Goal: Task Accomplishment & Management: Use online tool/utility

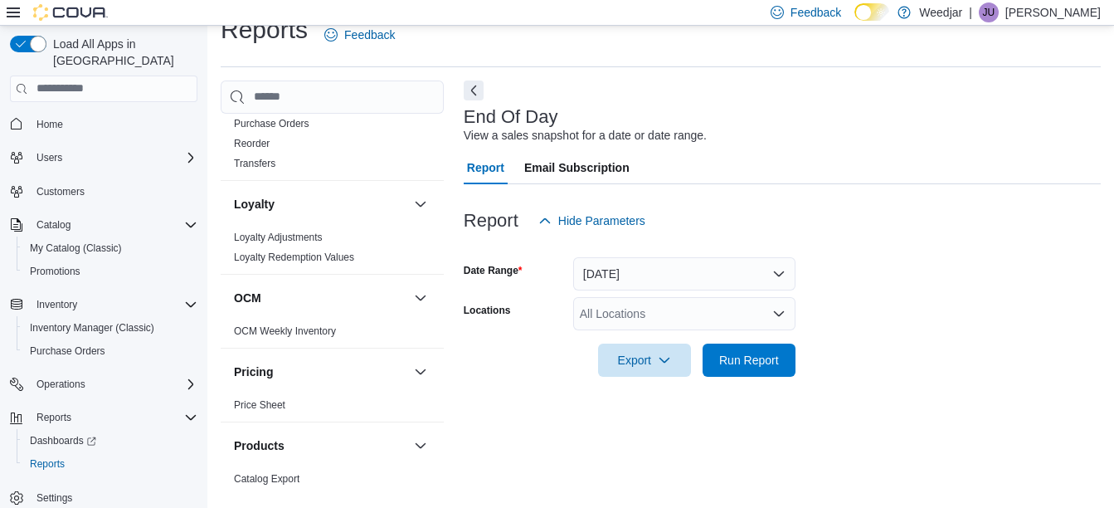
scroll to position [249, 0]
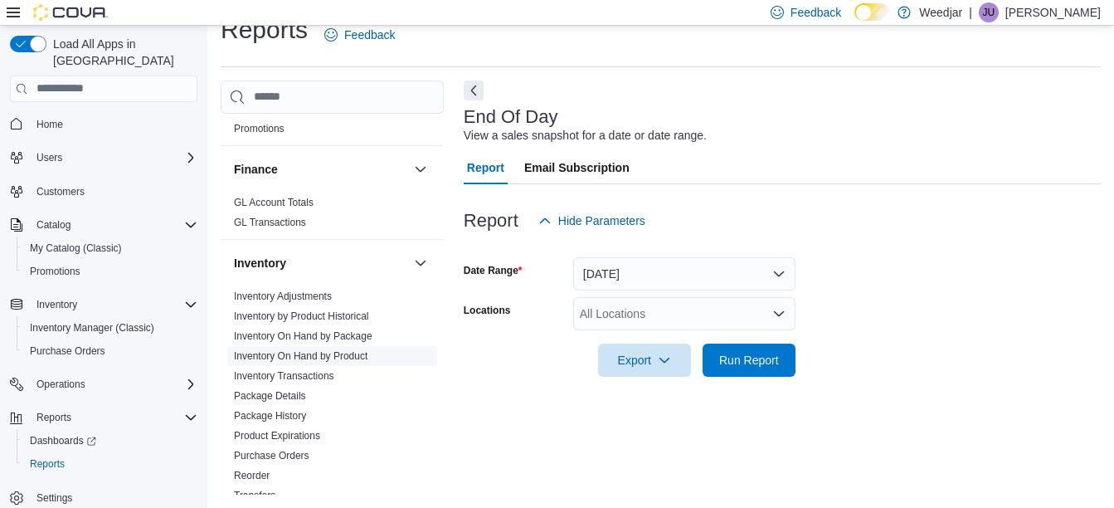
click at [328, 356] on link "Inventory On Hand by Product" at bounding box center [301, 356] width 134 height 12
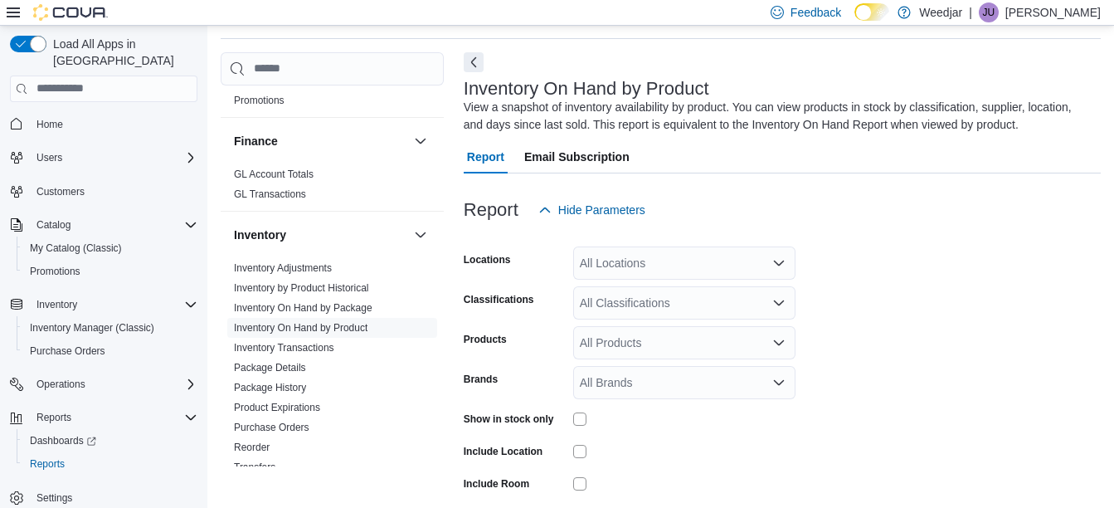
scroll to position [56, 0]
click at [690, 265] on div "All Locations" at bounding box center [684, 261] width 222 height 33
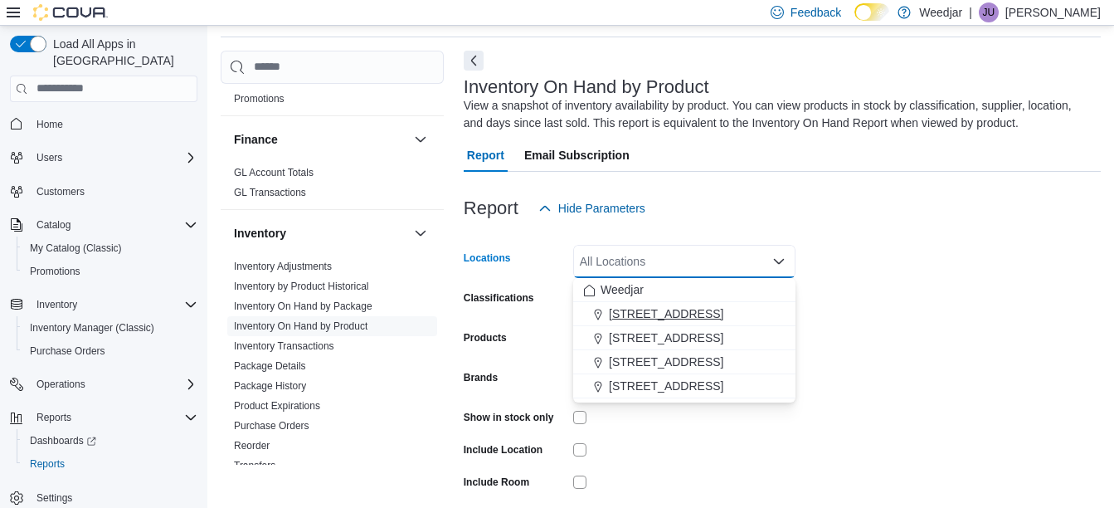
click at [681, 315] on span "[STREET_ADDRESS]" at bounding box center [666, 313] width 115 height 17
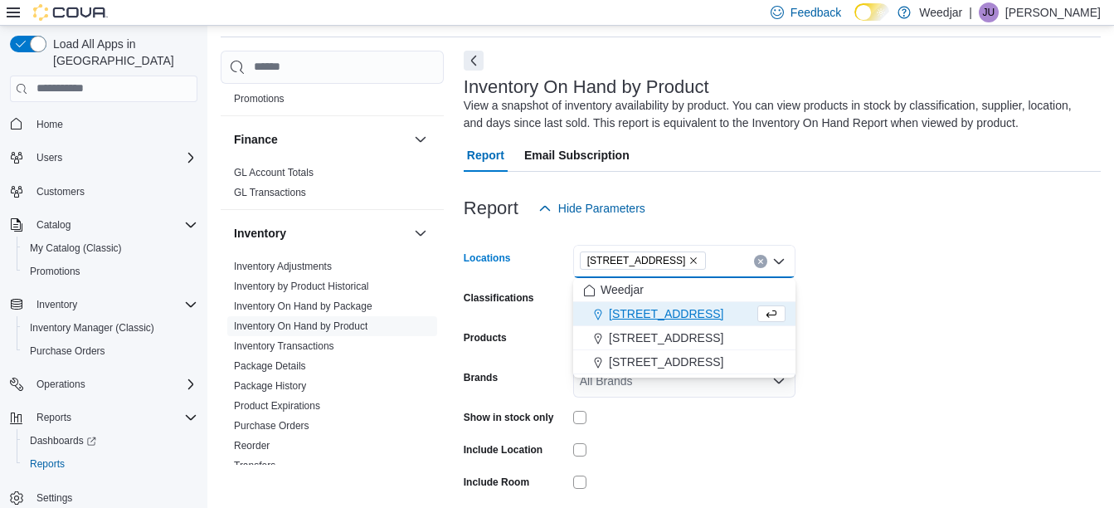
click at [928, 311] on form "Locations [STREET_ADDRESS] Selected. [STREET_ADDRESS] Press Backspace to delete…" at bounding box center [782, 399] width 637 height 349
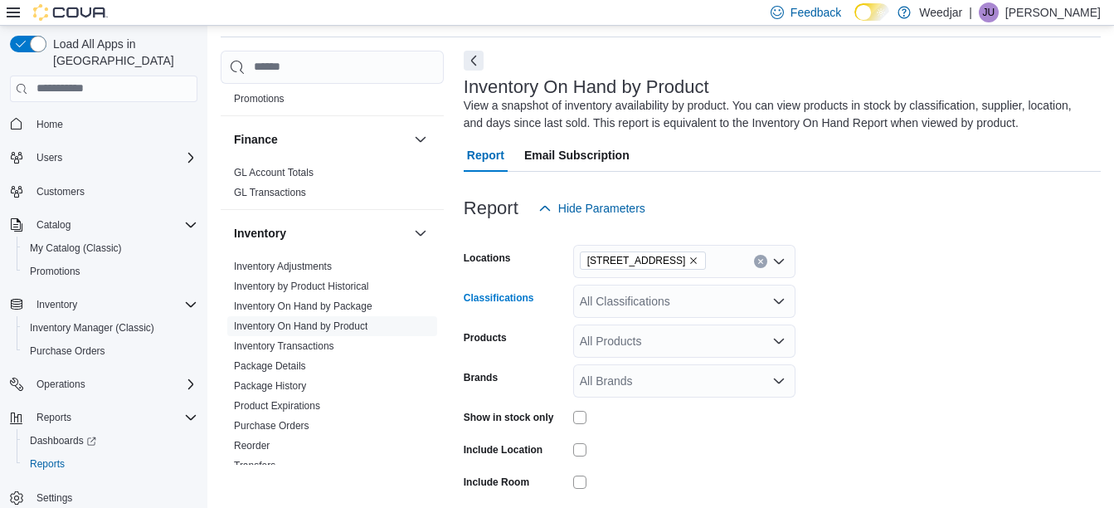
click at [691, 304] on div "All Classifications" at bounding box center [684, 301] width 222 height 33
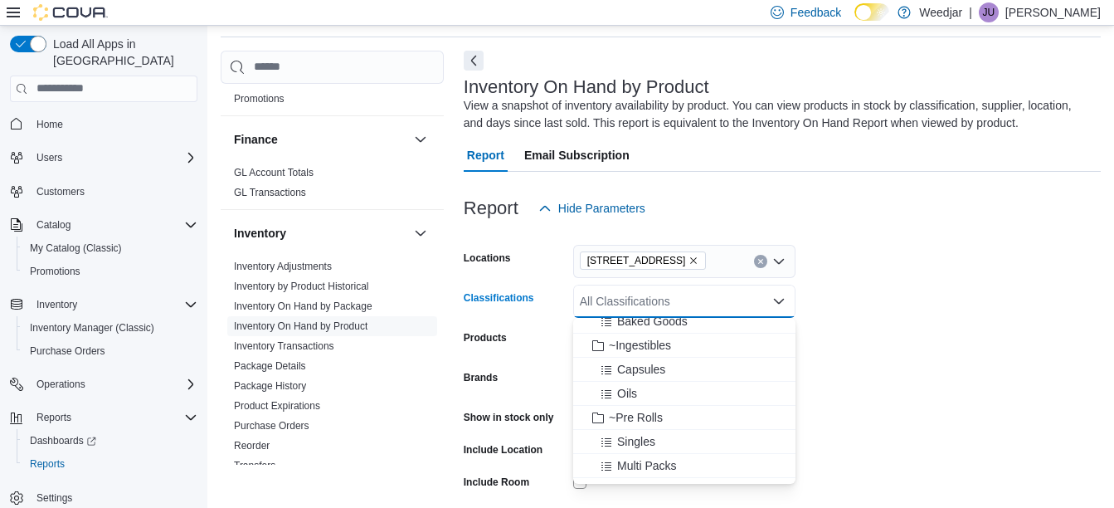
scroll to position [332, 0]
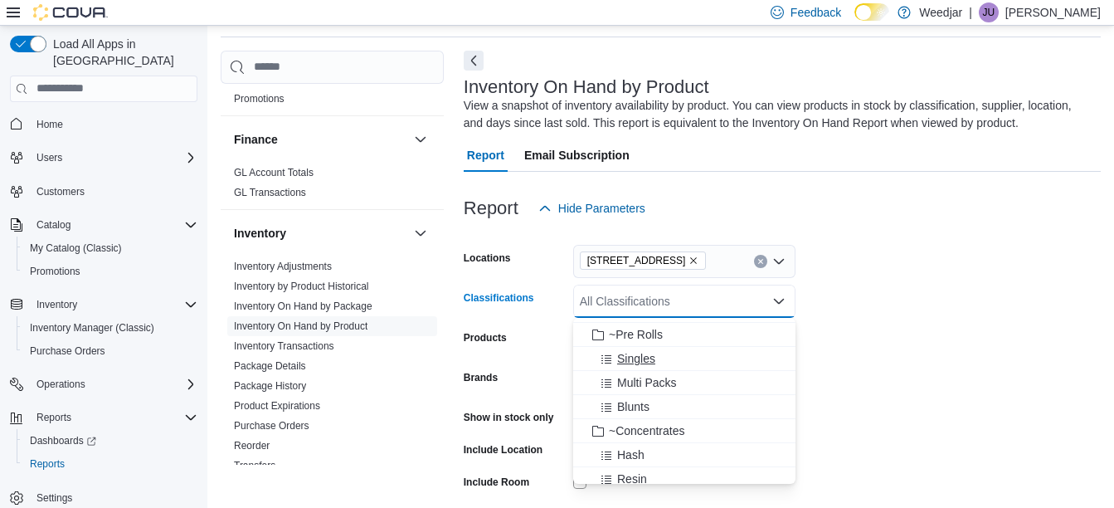
click at [656, 358] on div "Singles" at bounding box center [684, 358] width 202 height 17
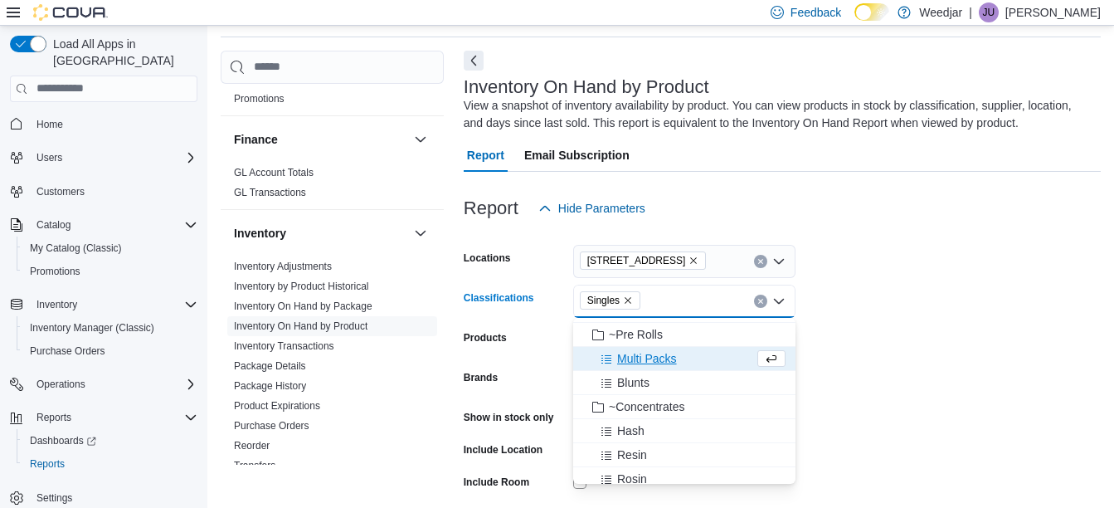
click at [622, 358] on span "Multi Packs" at bounding box center [647, 358] width 60 height 17
click at [622, 358] on span "Blunts" at bounding box center [633, 358] width 32 height 17
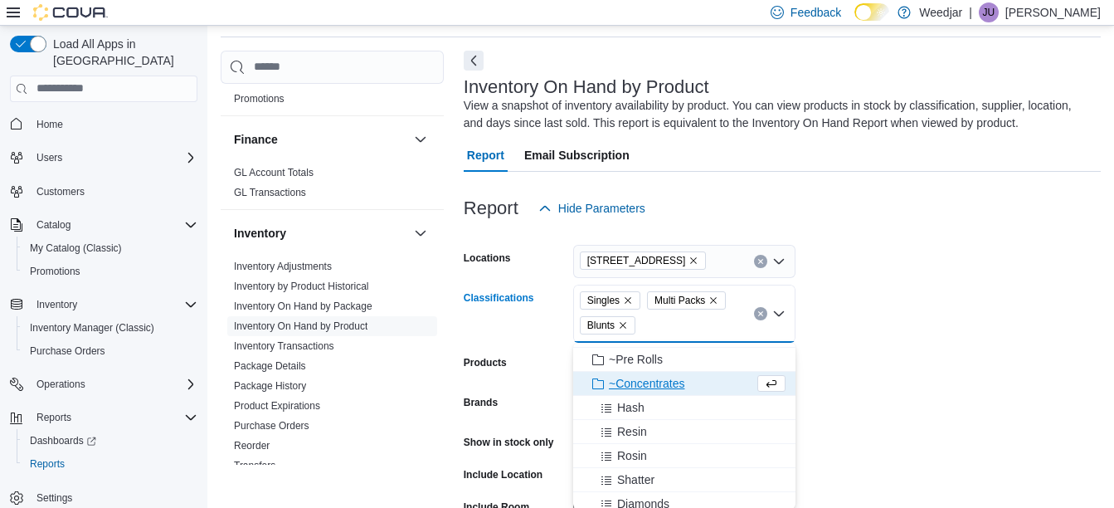
click at [983, 373] on form "Locations [STREET_ADDRESS] Classifications Singles Multi Packs Blunts Combo box…" at bounding box center [782, 411] width 637 height 373
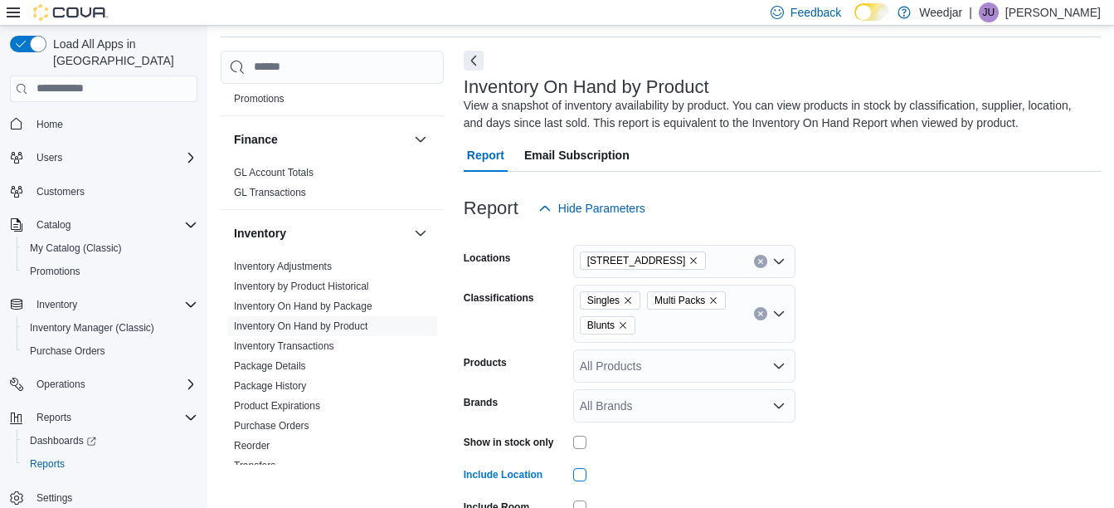
scroll to position [179, 0]
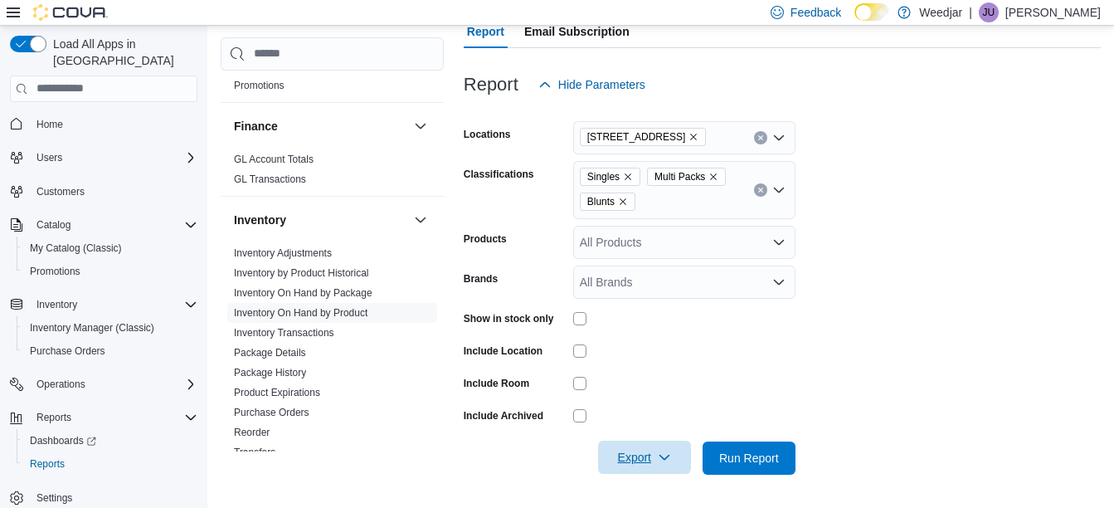
click at [672, 460] on span "Export" at bounding box center [644, 457] width 73 height 33
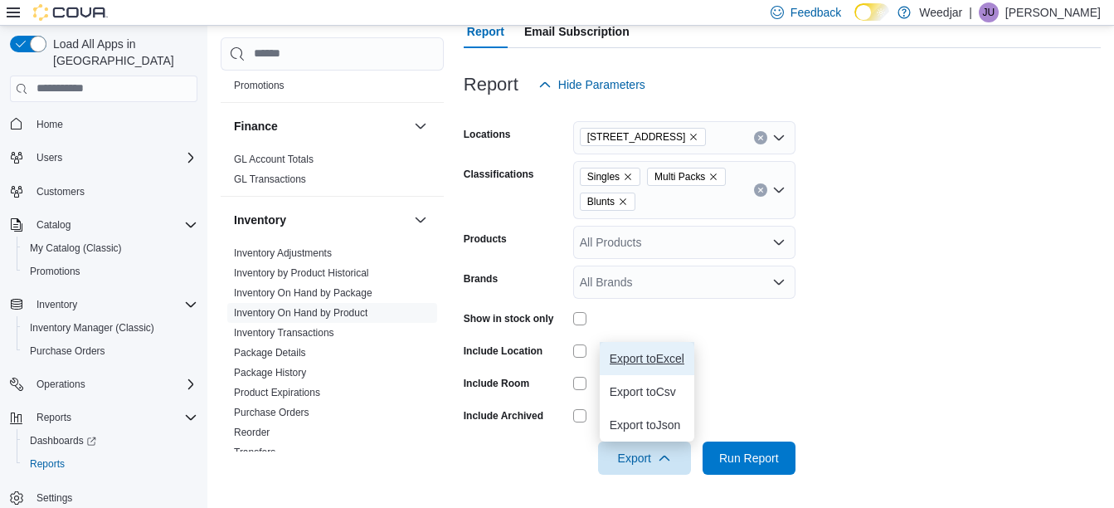
click at [635, 362] on span "Export to Excel" at bounding box center [647, 358] width 75 height 13
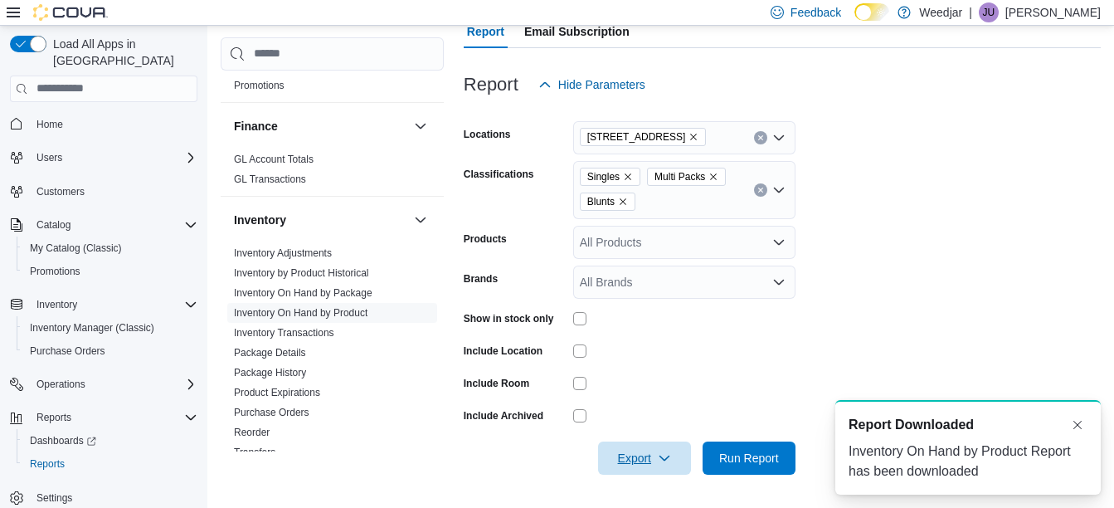
scroll to position [0, 0]
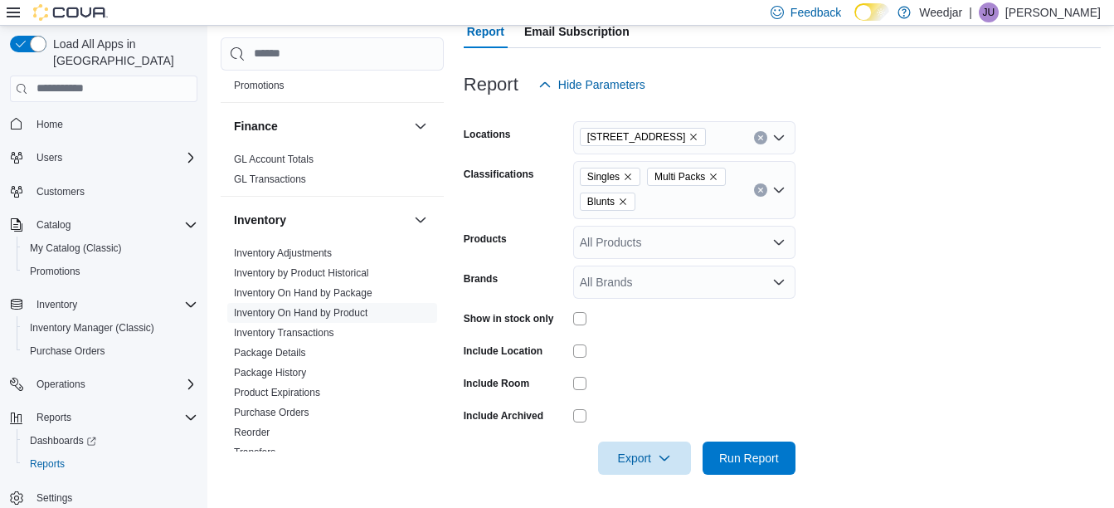
click at [961, 330] on form "Locations [STREET_ADDRESS] Classifications Singles Multi Packs Blunts Products …" at bounding box center [782, 287] width 637 height 373
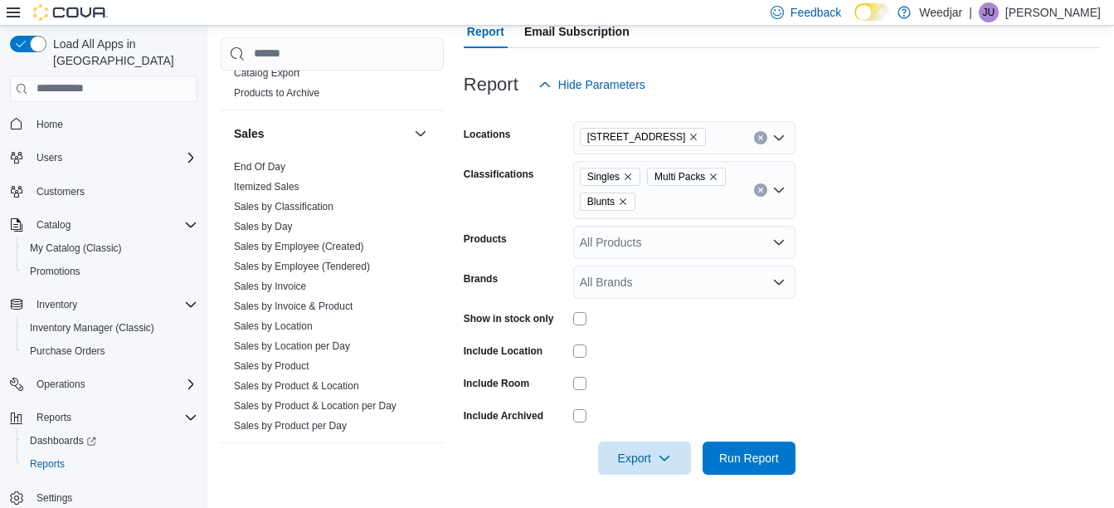
scroll to position [830, 0]
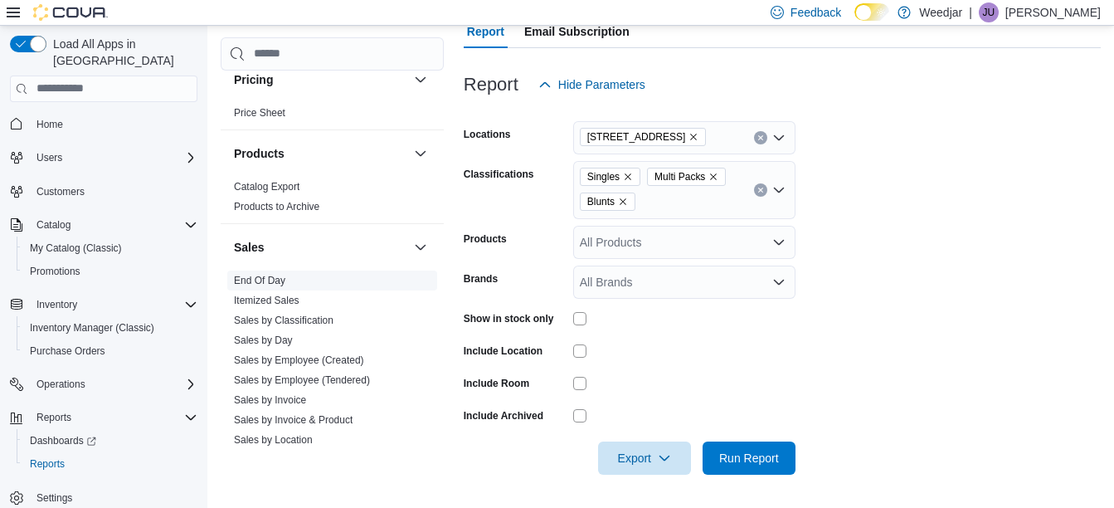
click at [251, 274] on span "End Of Day" at bounding box center [259, 280] width 51 height 13
click at [280, 275] on link "End Of Day" at bounding box center [259, 281] width 51 height 12
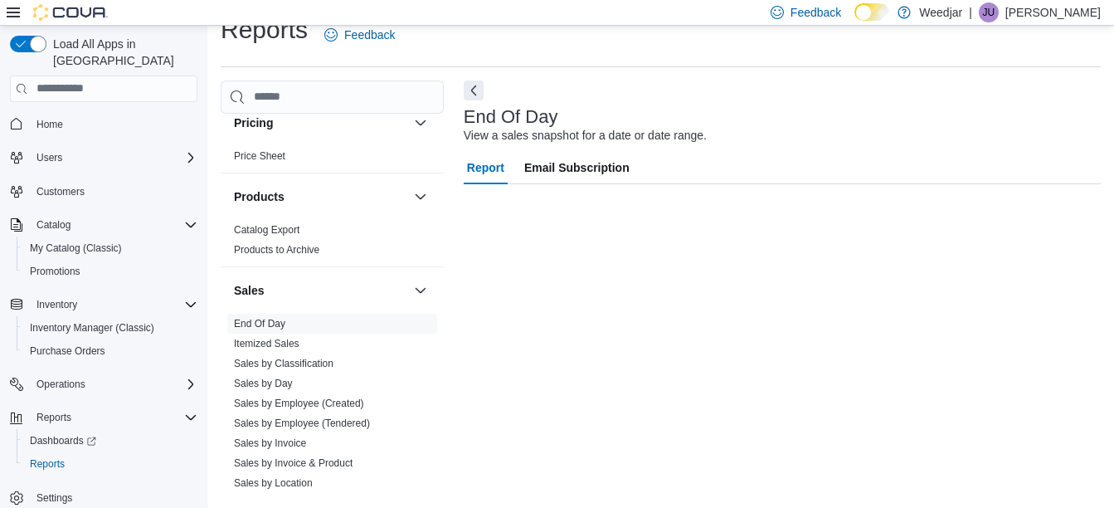
scroll to position [26, 0]
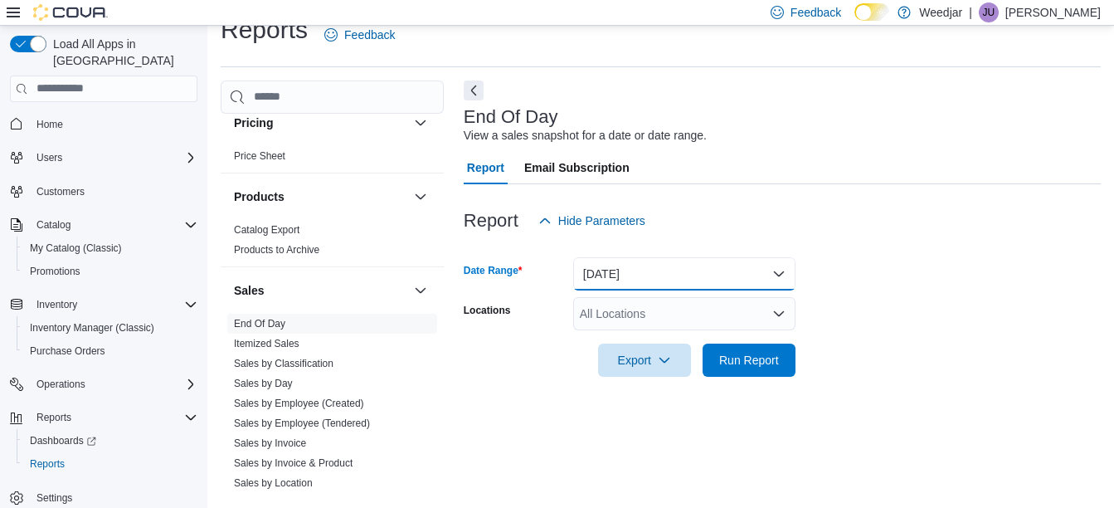
click at [680, 274] on button "[DATE]" at bounding box center [684, 273] width 222 height 33
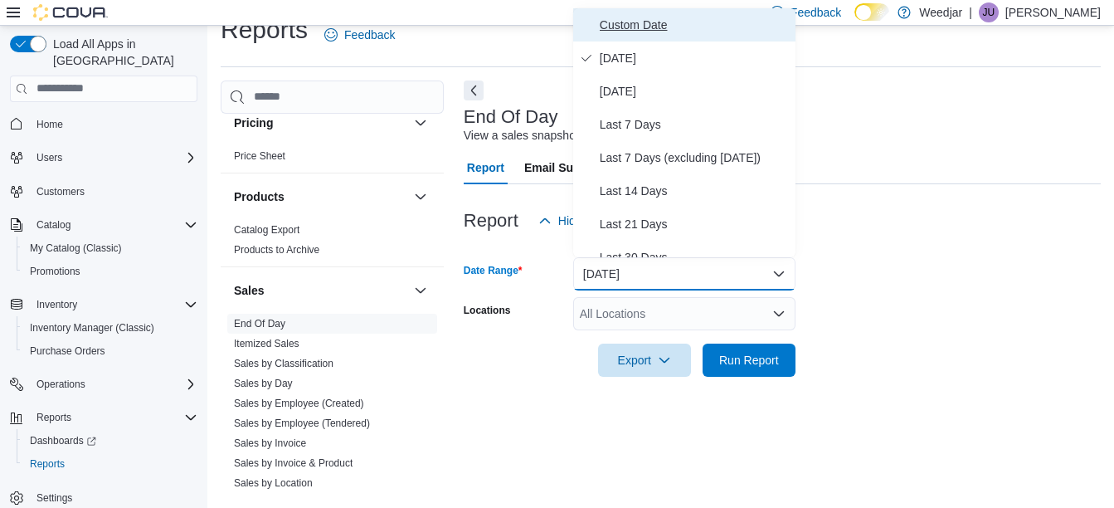
click at [624, 27] on span "Custom Date" at bounding box center [694, 25] width 189 height 20
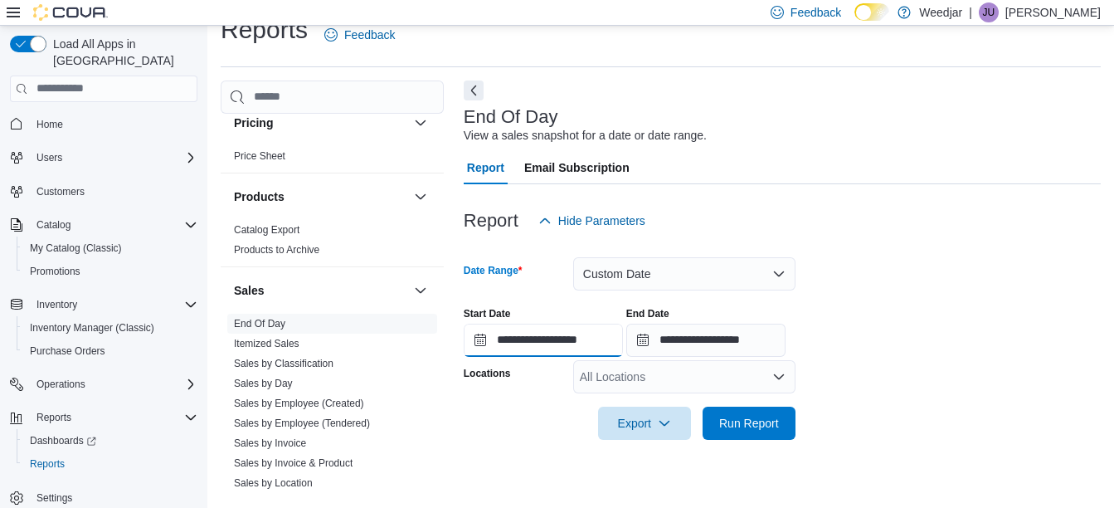
click at [485, 337] on input "**********" at bounding box center [543, 340] width 159 height 33
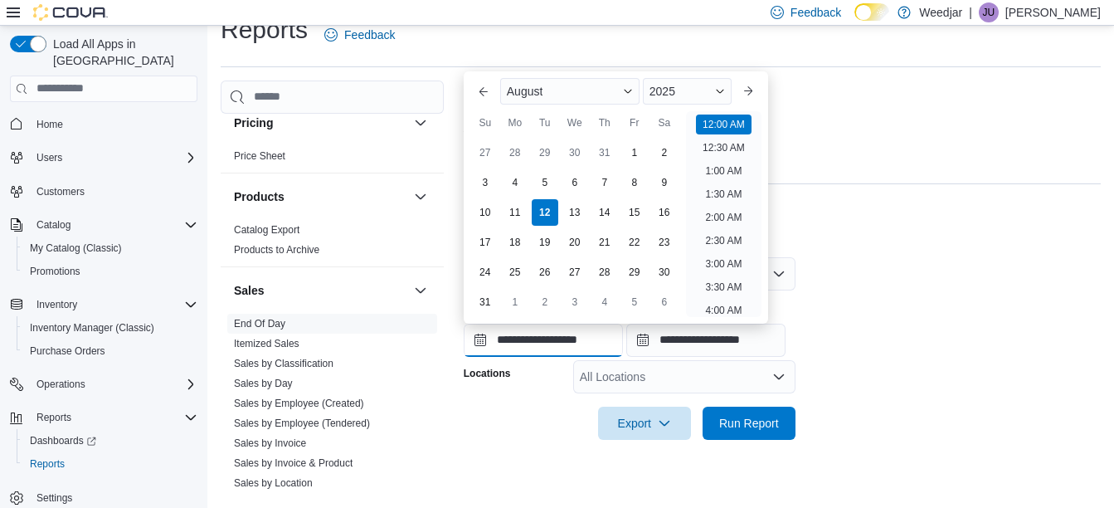
scroll to position [51, 0]
click at [485, 207] on div "10" at bounding box center [484, 211] width 29 height 29
type input "**********"
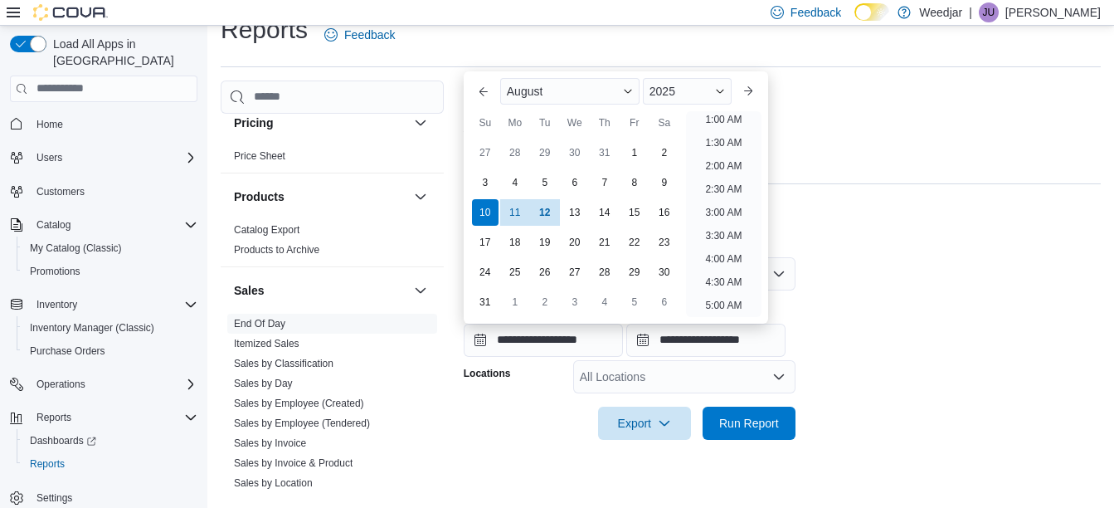
scroll to position [3, 0]
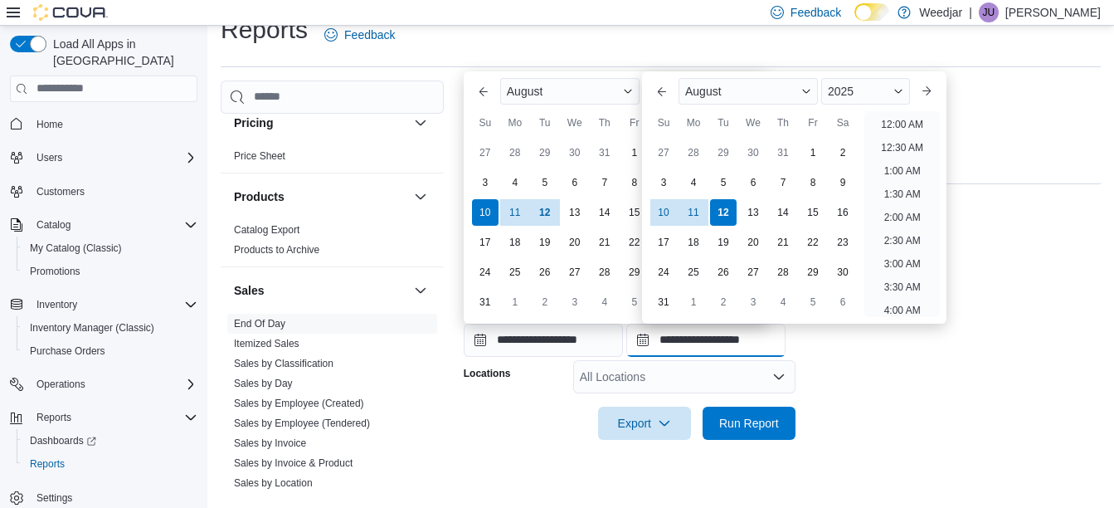
click at [663, 342] on input "**********" at bounding box center [705, 340] width 159 height 33
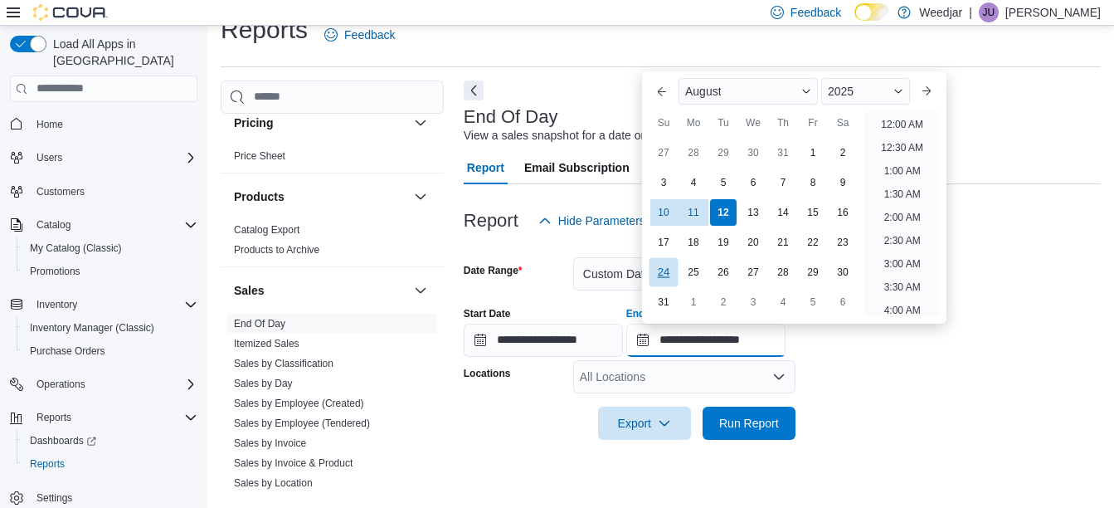
scroll to position [913, 0]
click at [695, 204] on div "11" at bounding box center [693, 211] width 29 height 29
type input "**********"
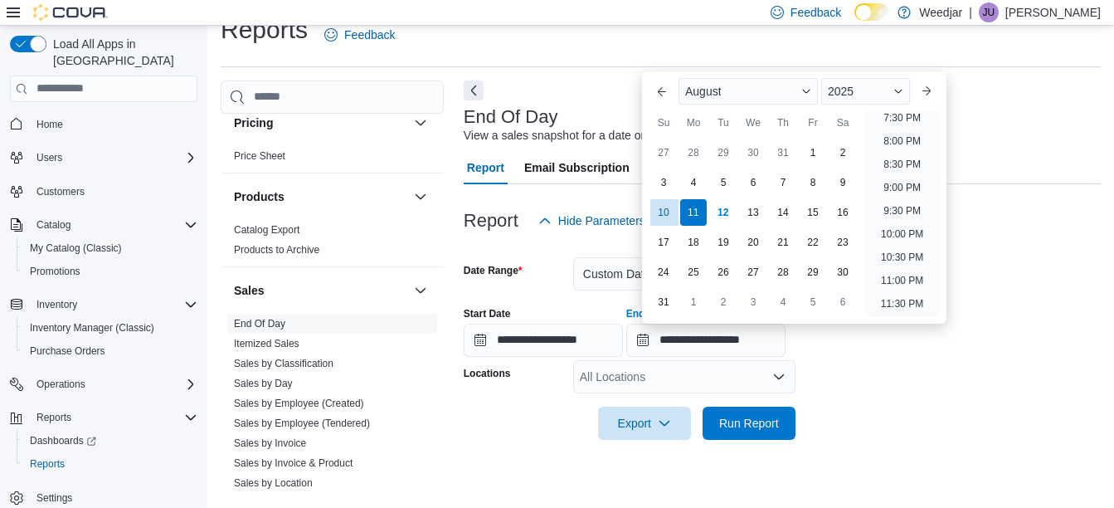
click at [958, 432] on form "**********" at bounding box center [782, 338] width 637 height 202
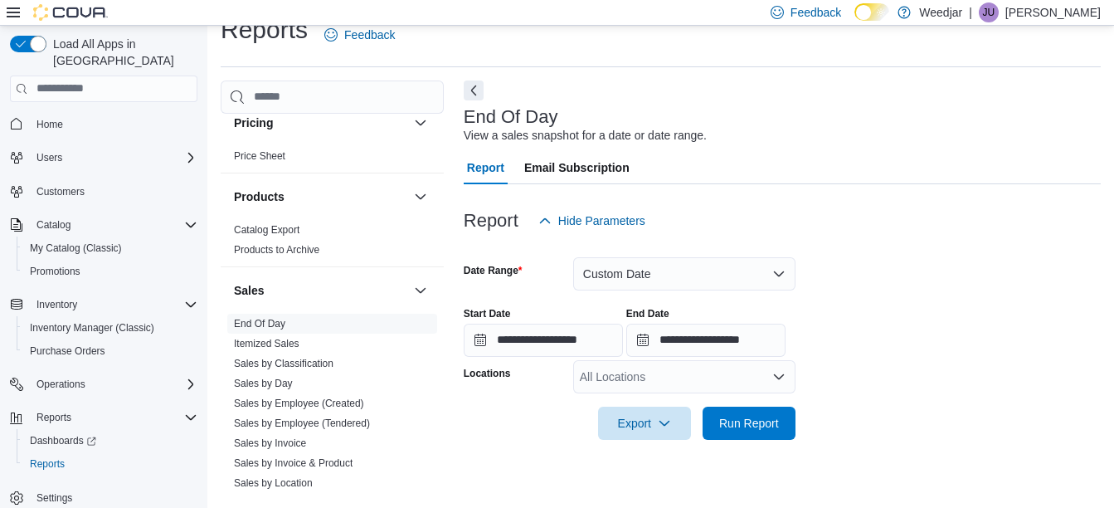
click at [770, 371] on div "All Locations" at bounding box center [684, 376] width 222 height 33
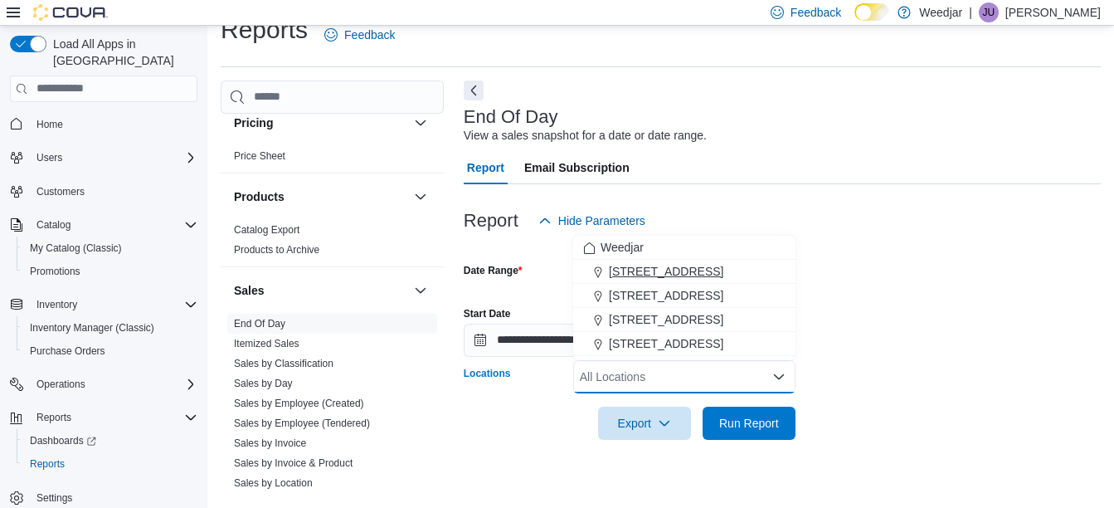
click at [709, 261] on button "[STREET_ADDRESS]" at bounding box center [684, 272] width 222 height 24
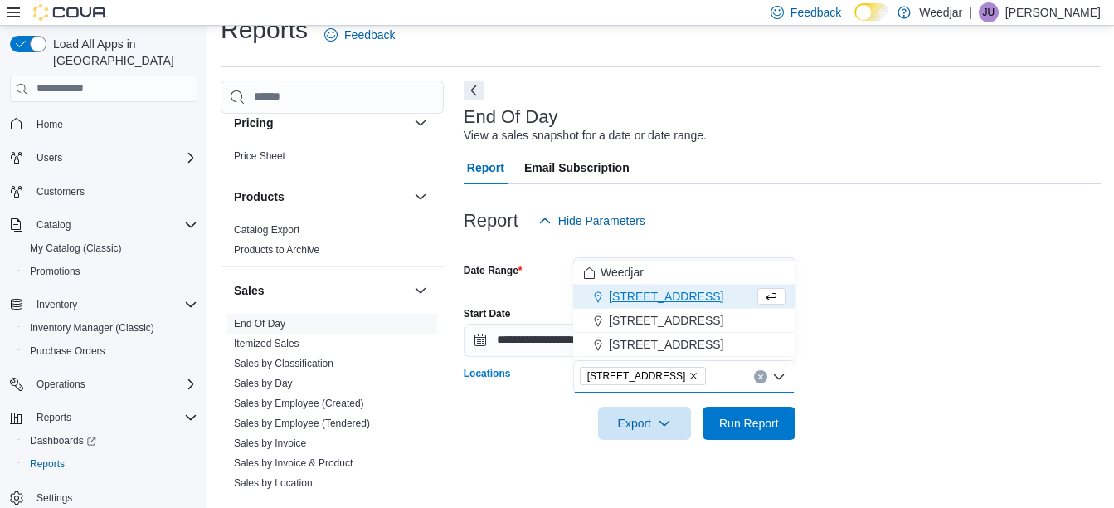
click at [1006, 294] on div "**********" at bounding box center [782, 325] width 637 height 63
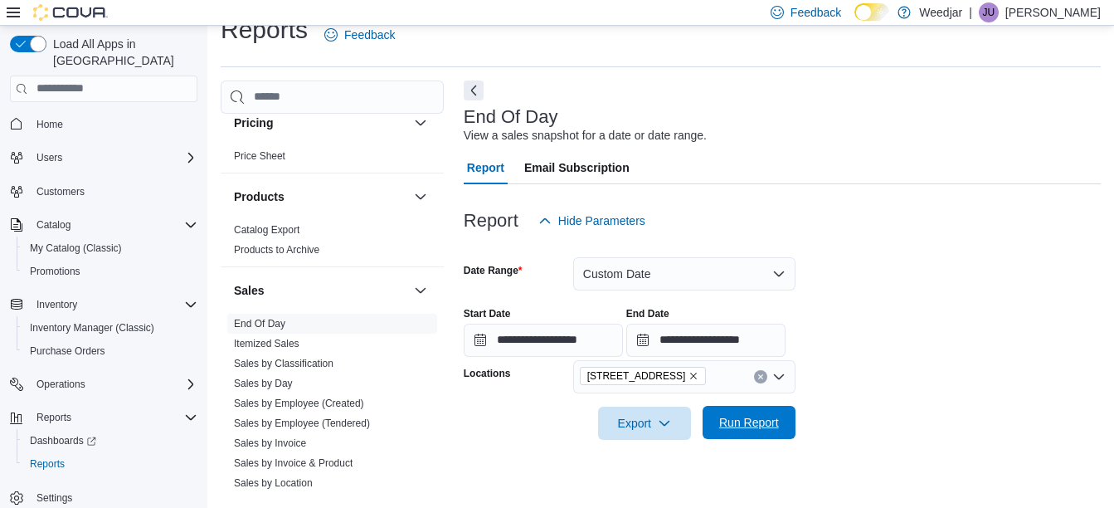
click at [747, 418] on span "Run Report" at bounding box center [749, 422] width 60 height 17
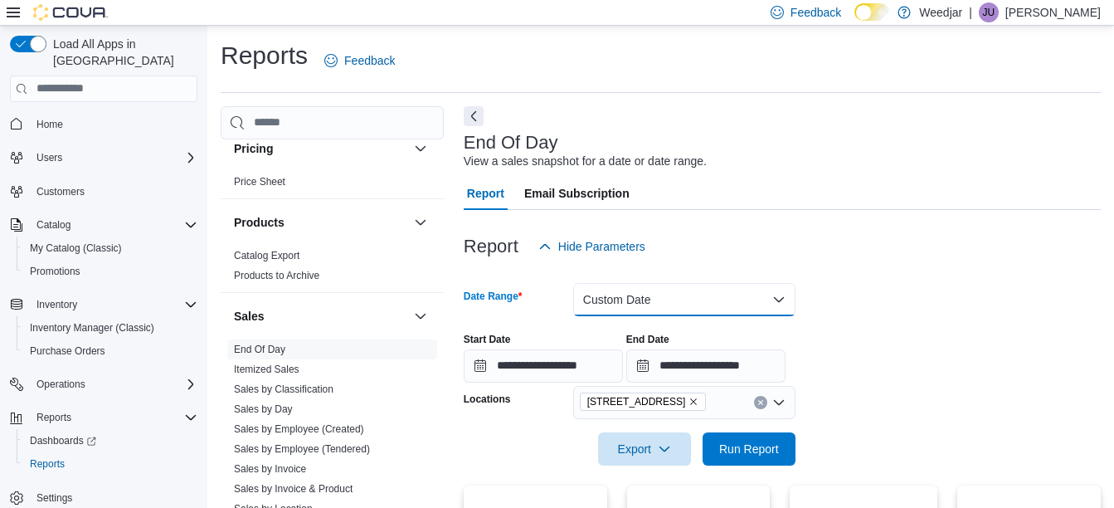
click at [719, 306] on button "Custom Date" at bounding box center [684, 299] width 222 height 33
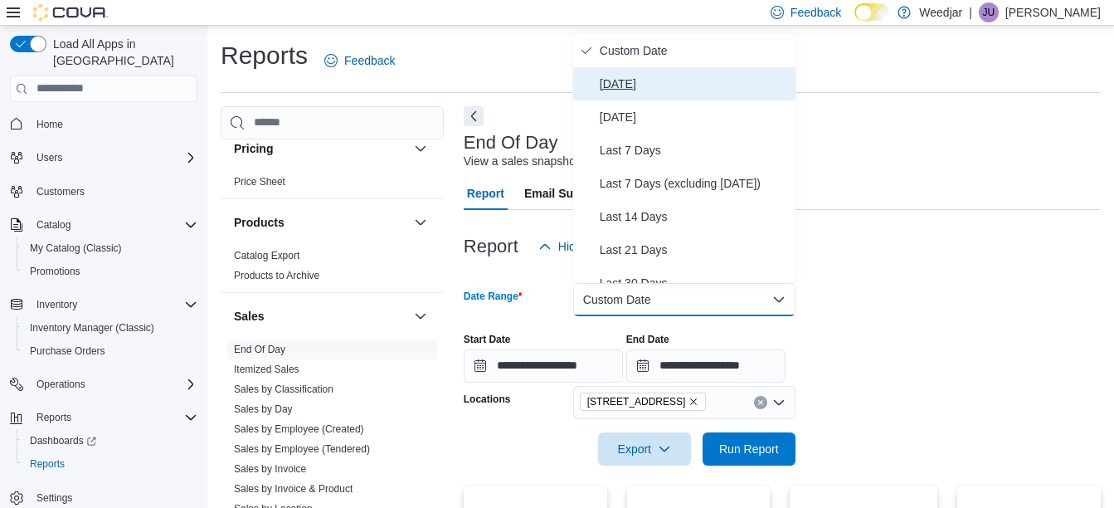
click at [620, 89] on span "[DATE]" at bounding box center [694, 84] width 189 height 20
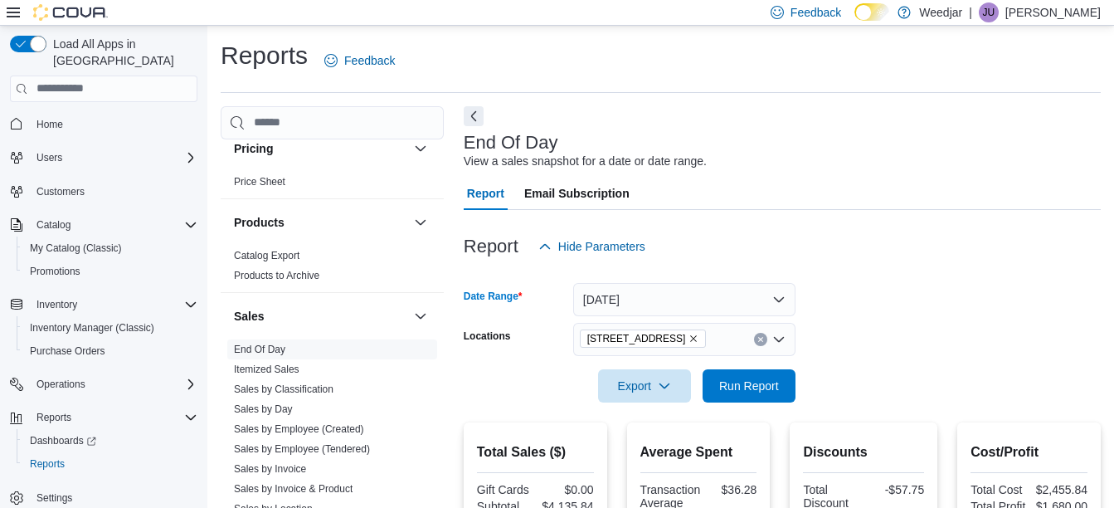
click at [765, 339] on button "Clear input" at bounding box center [760, 339] width 13 height 13
click at [878, 326] on form "Date Range [DATE] Locations All Locations Export Run Report" at bounding box center [782, 332] width 637 height 139
click at [734, 377] on span "Run Report" at bounding box center [749, 384] width 73 height 33
